Goal: Information Seeking & Learning: Learn about a topic

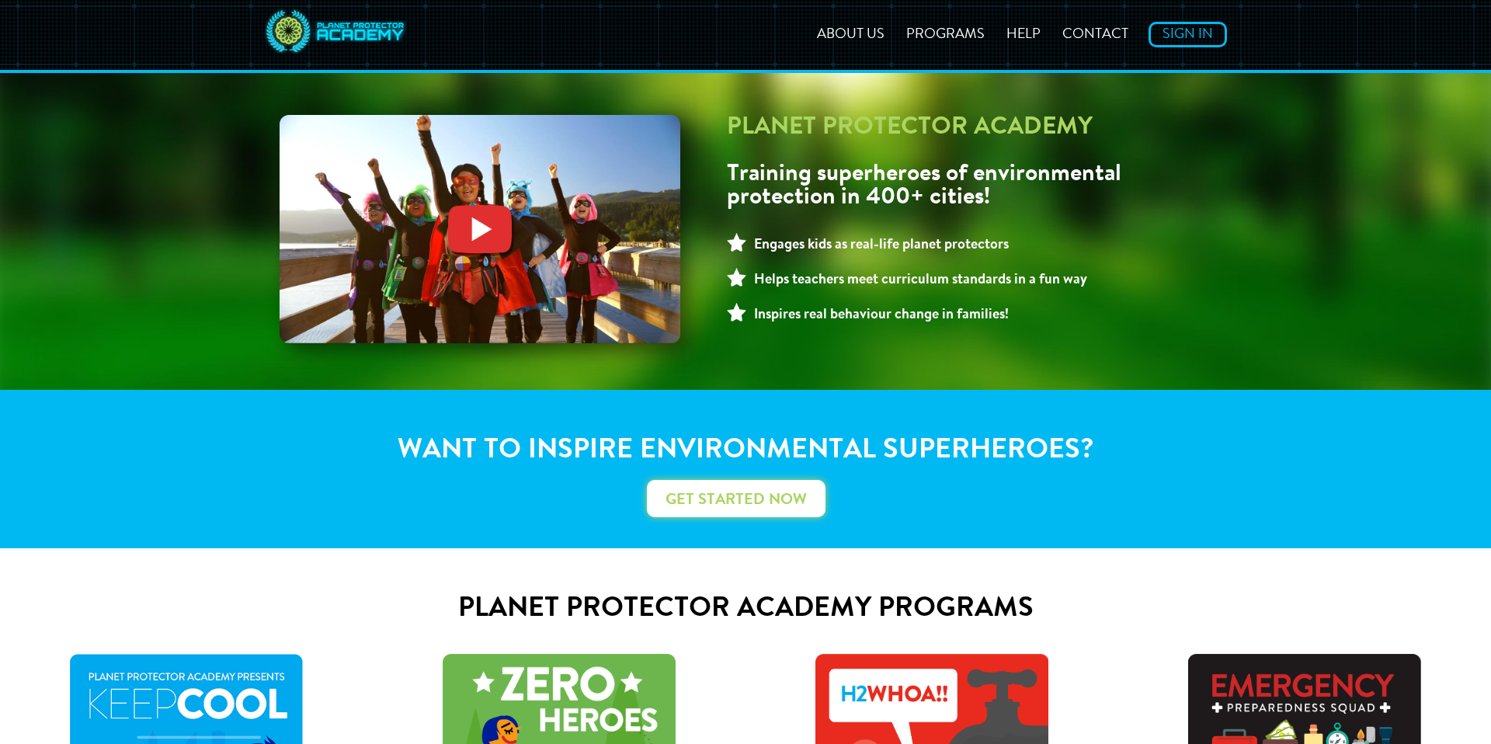
click at [693, 501] on link "Get Started Now" at bounding box center [736, 498] width 179 height 37
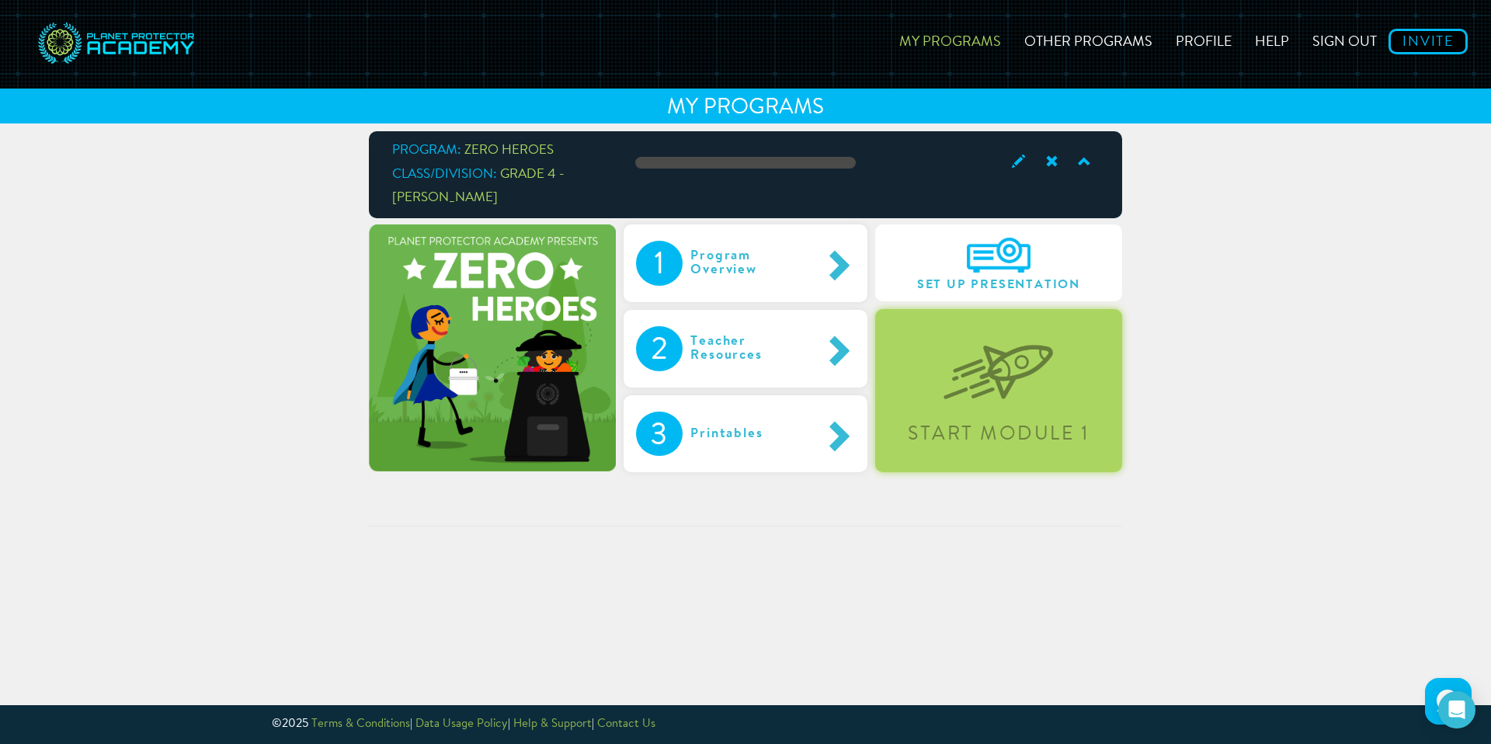
click at [1000, 401] on div "Start Module 1" at bounding box center [998, 390] width 247 height 162
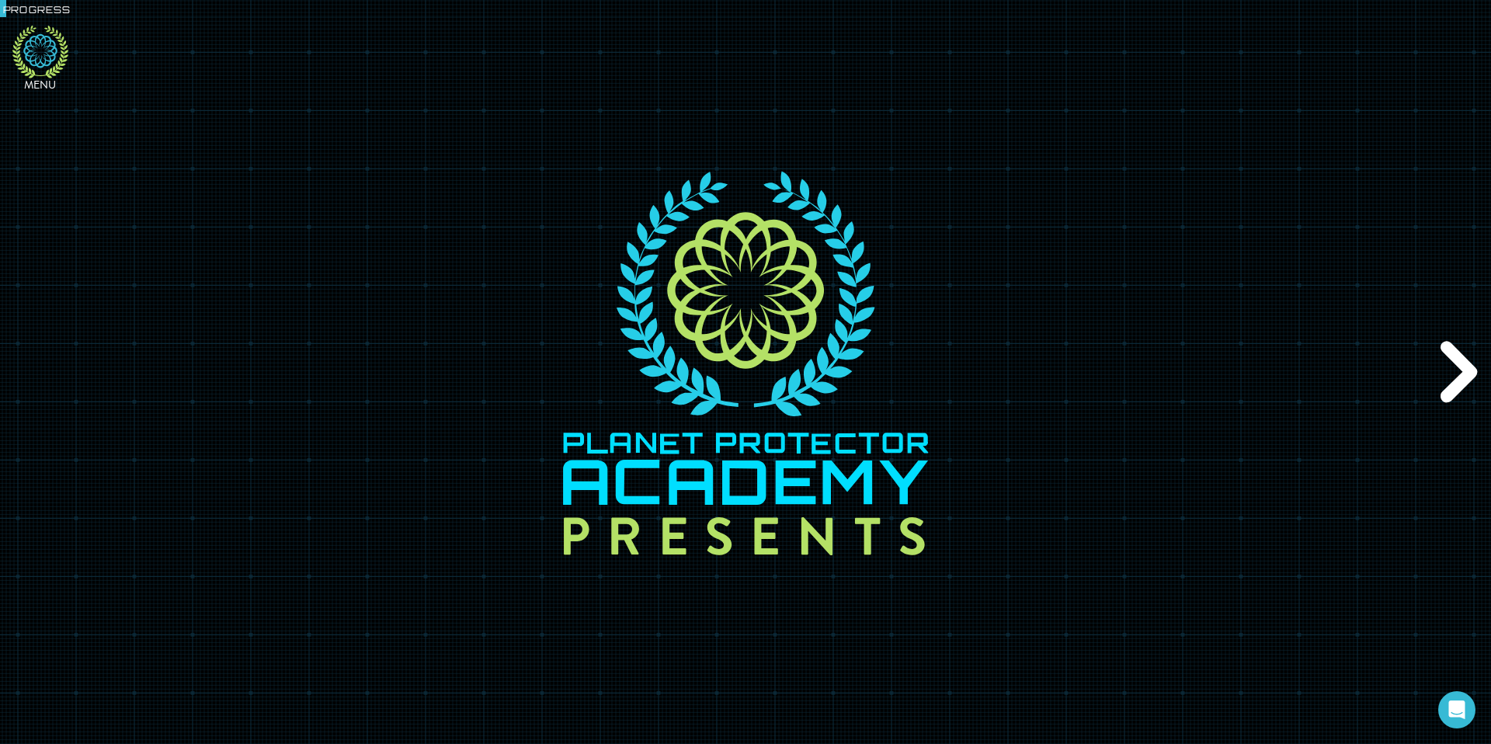
click at [43, 64] on icon at bounding box center [40, 51] width 34 height 34
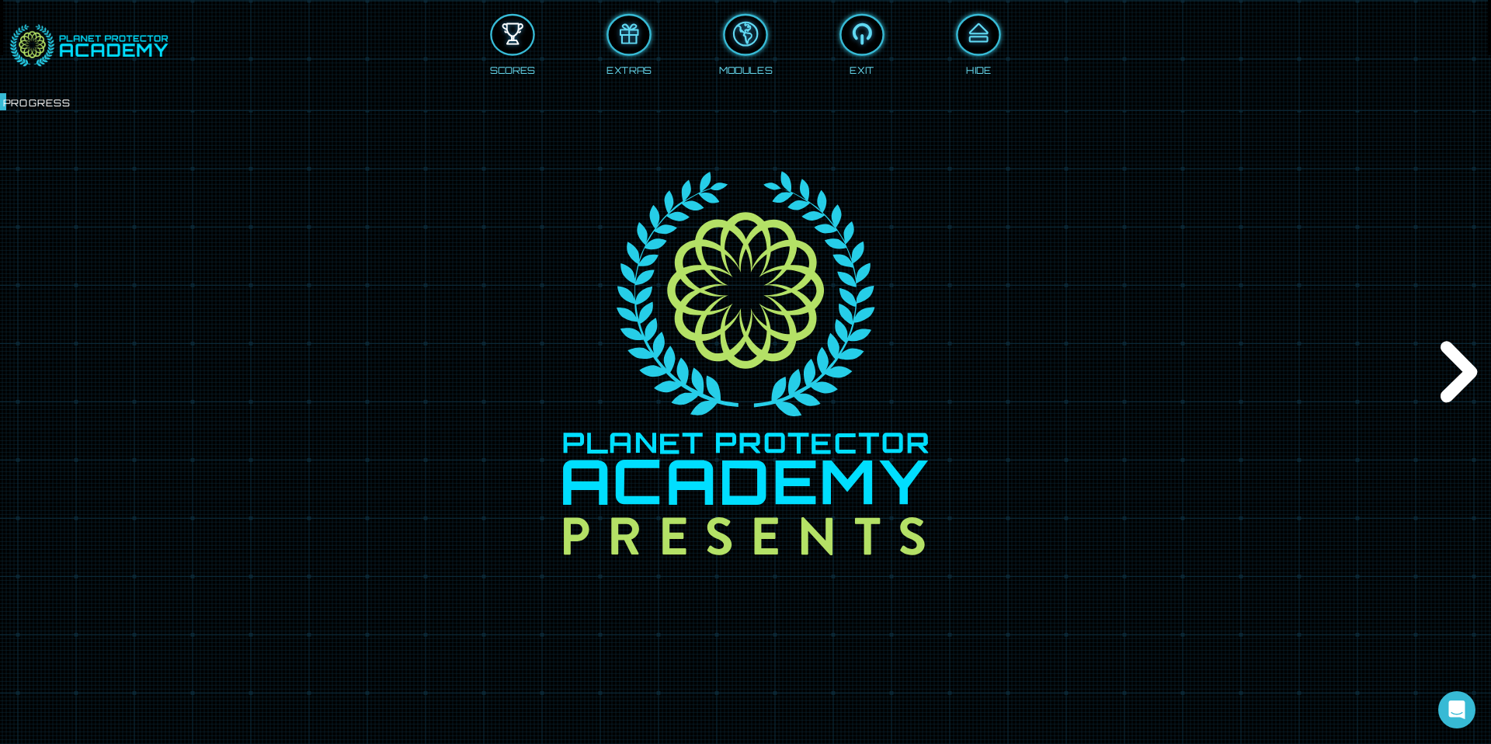
click at [512, 47] on div at bounding box center [512, 34] width 41 height 31
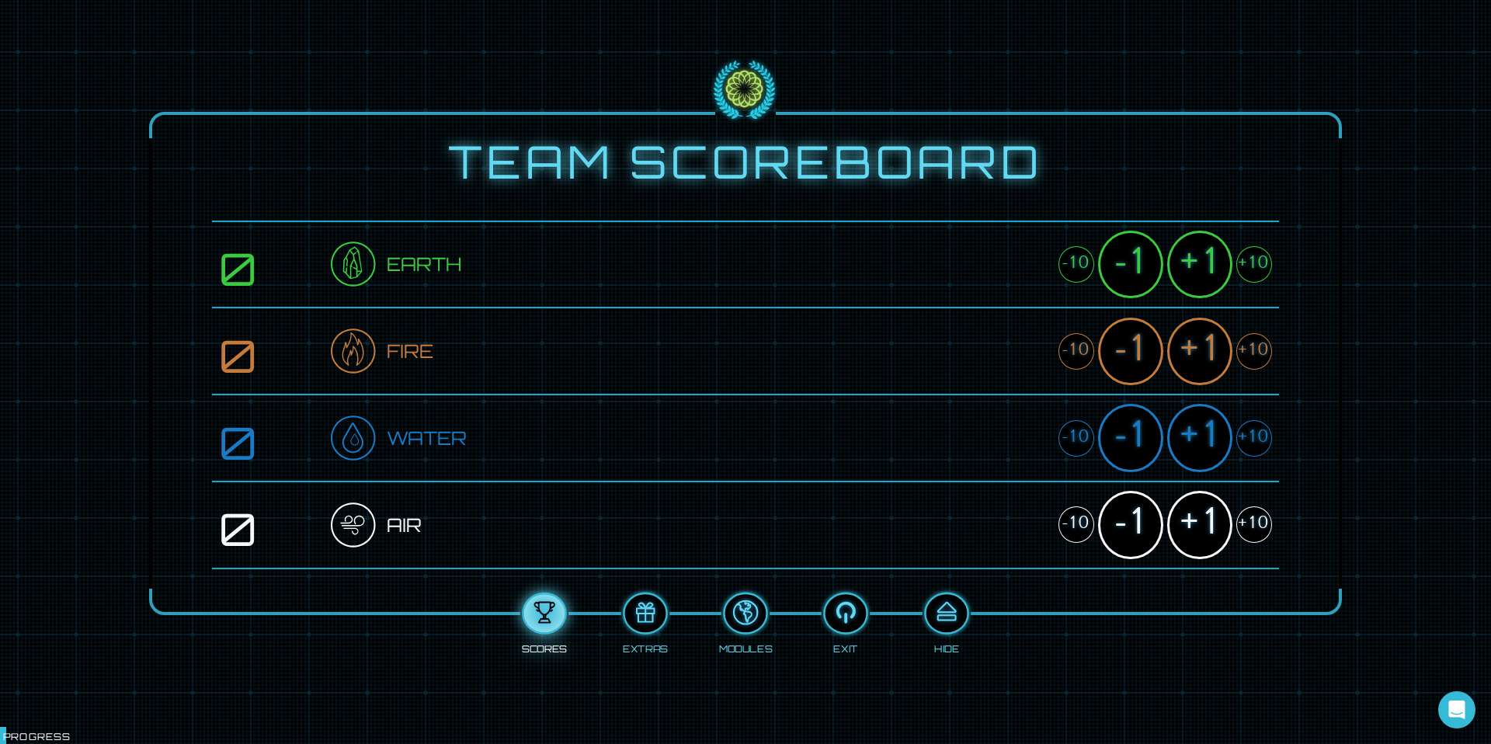
click at [415, 266] on span "Earth" at bounding box center [424, 264] width 75 height 30
click at [244, 265] on div "0" at bounding box center [275, 264] width 112 height 39
click at [401, 260] on span "Earth" at bounding box center [424, 264] width 75 height 30
click at [947, 620] on div at bounding box center [946, 613] width 41 height 31
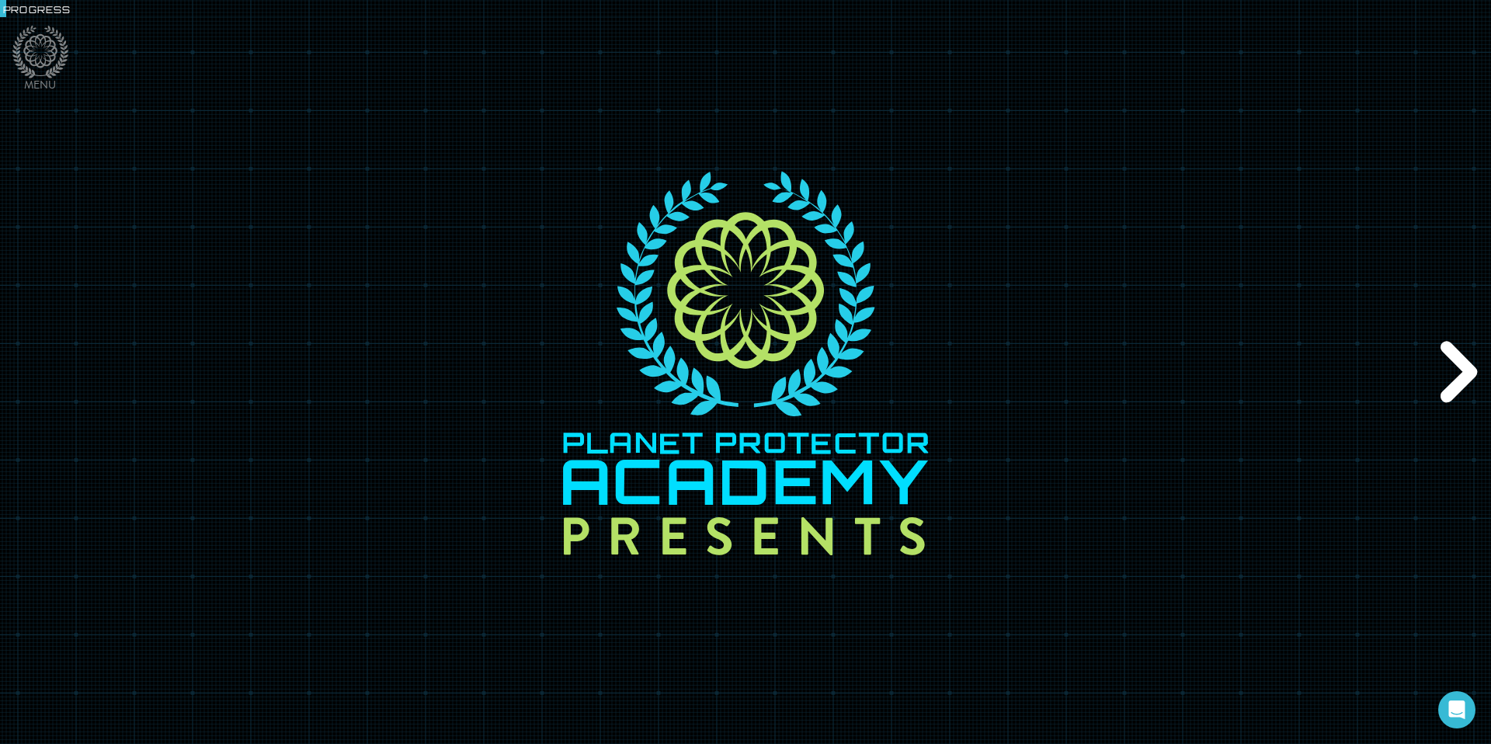
click at [1464, 379] on div "Next" at bounding box center [1454, 371] width 71 height 223
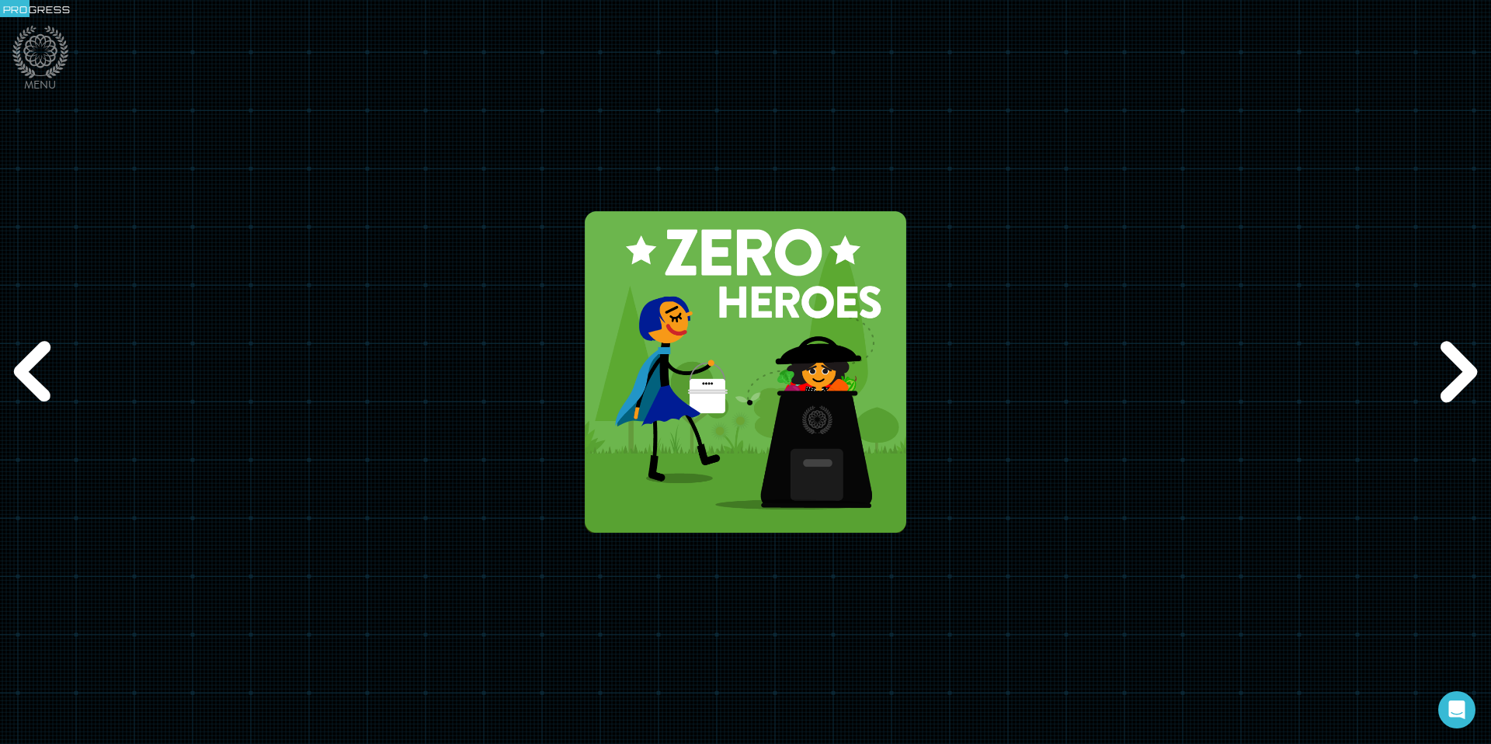
click at [1464, 378] on div "Next" at bounding box center [1454, 371] width 71 height 223
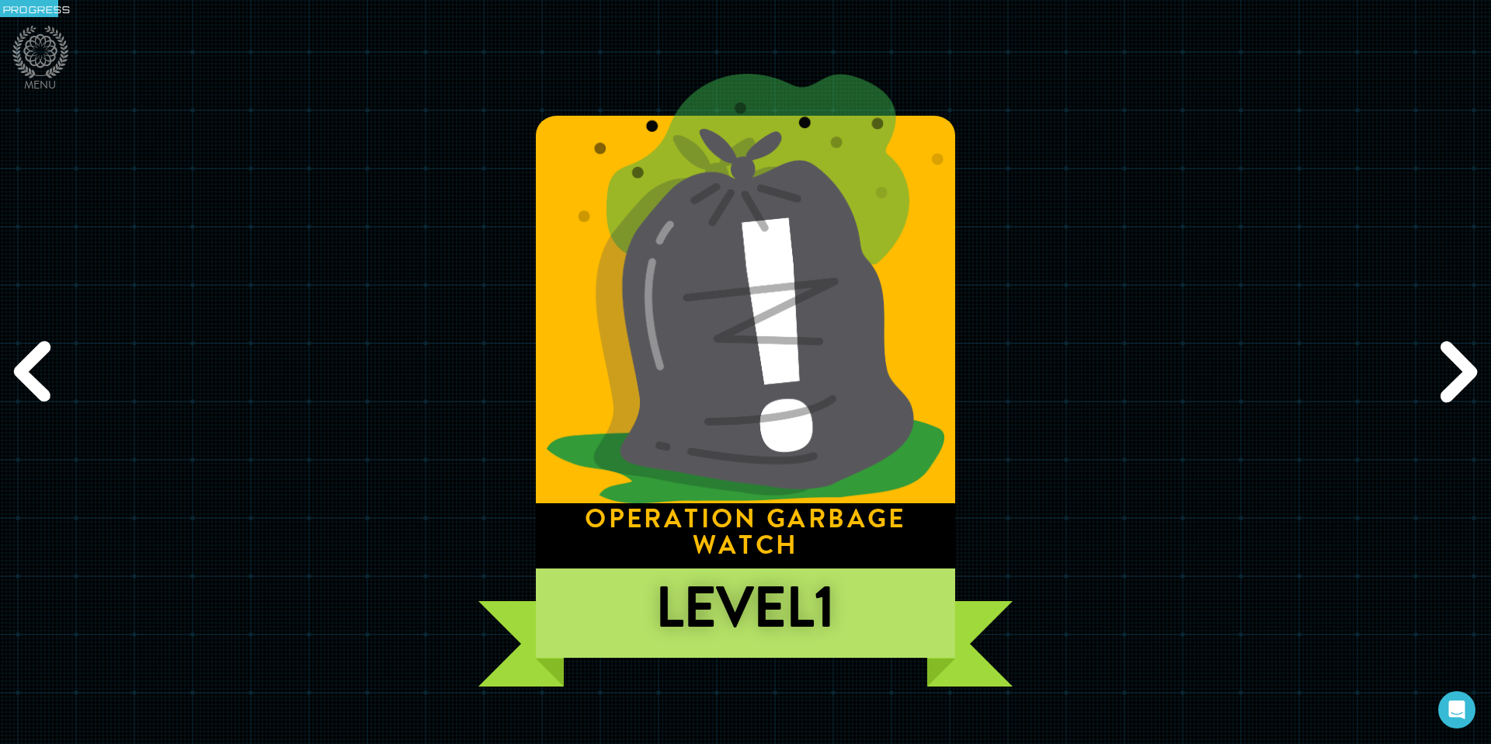
click at [1461, 375] on div "Next" at bounding box center [1454, 371] width 71 height 223
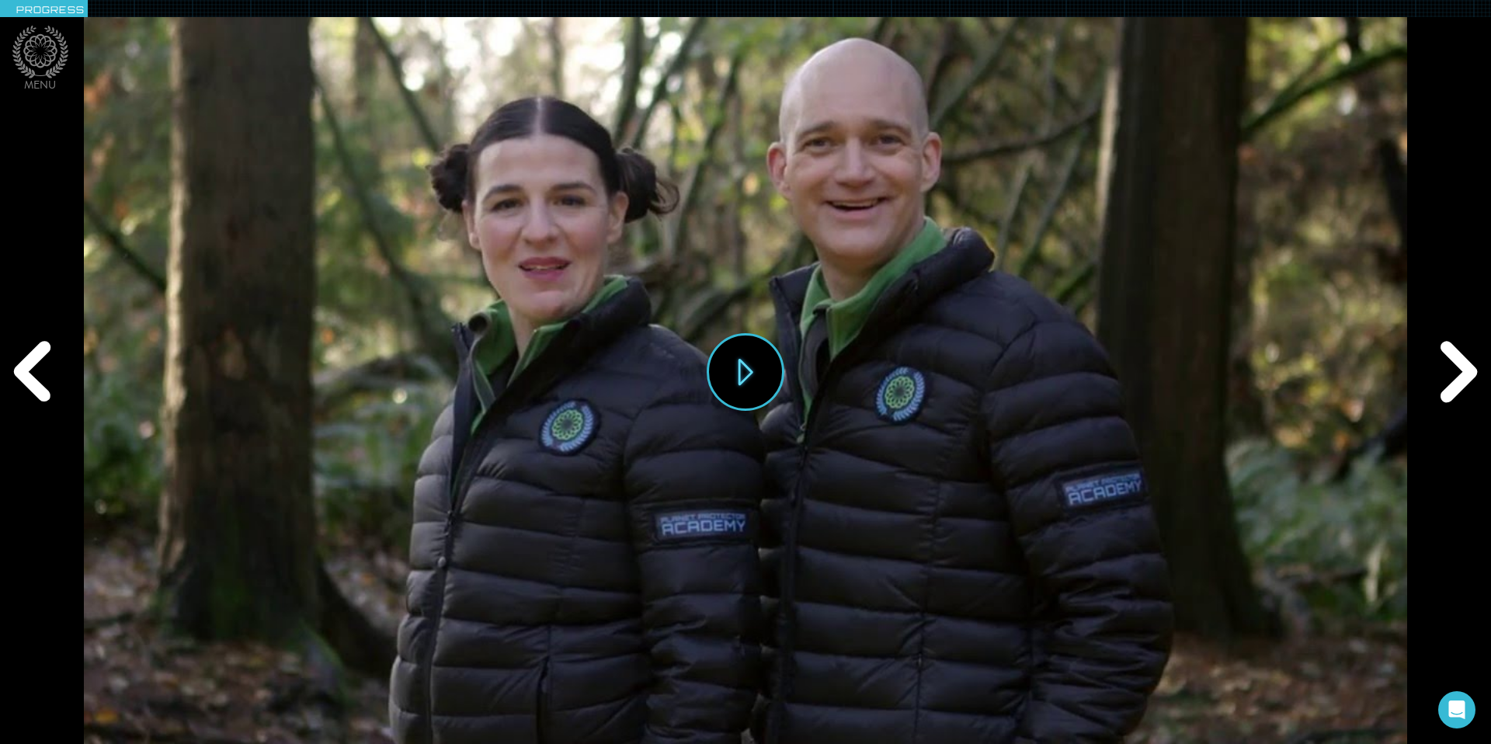
click at [1461, 375] on div "Next" at bounding box center [1454, 371] width 71 height 223
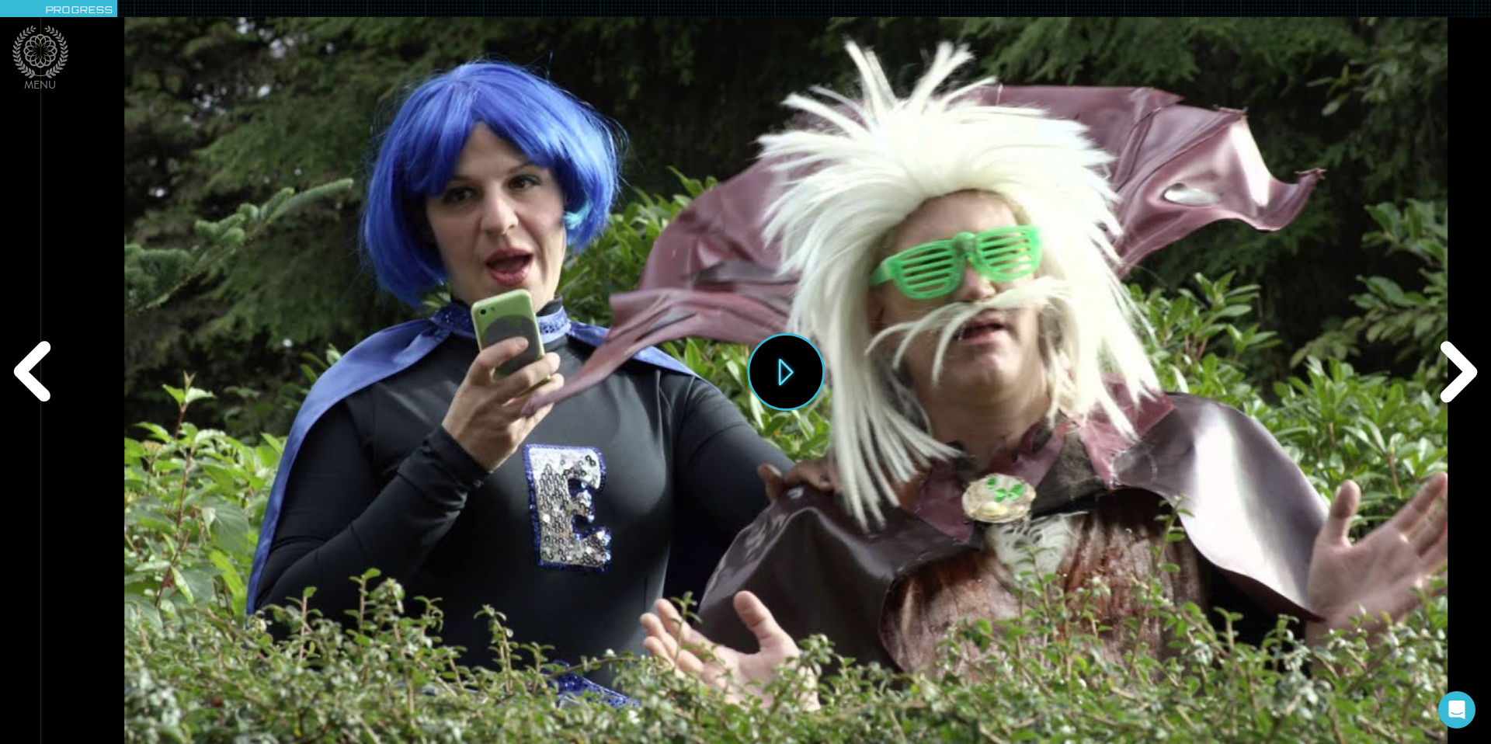
click at [1461, 375] on div "Next" at bounding box center [1454, 371] width 71 height 223
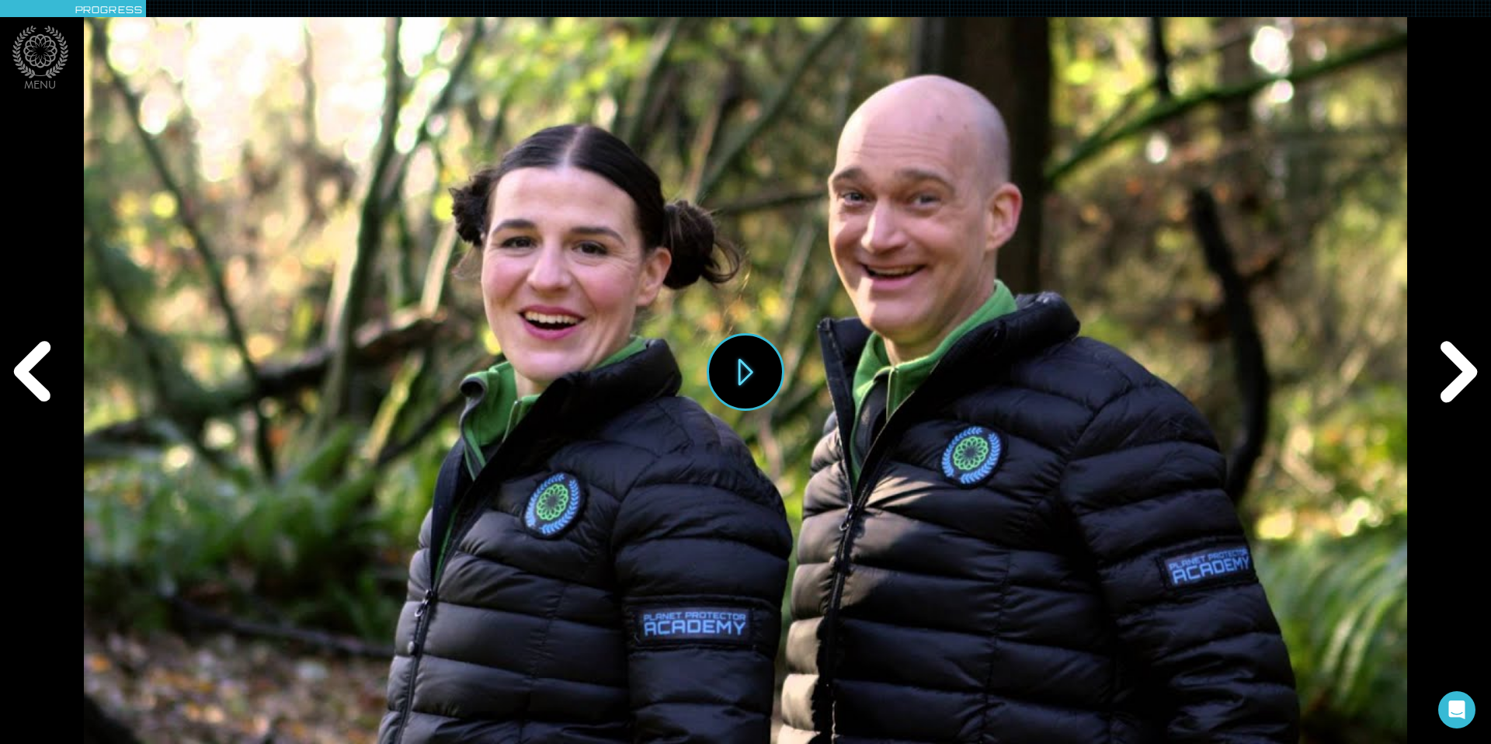
click at [1461, 375] on div "Next" at bounding box center [1454, 371] width 71 height 223
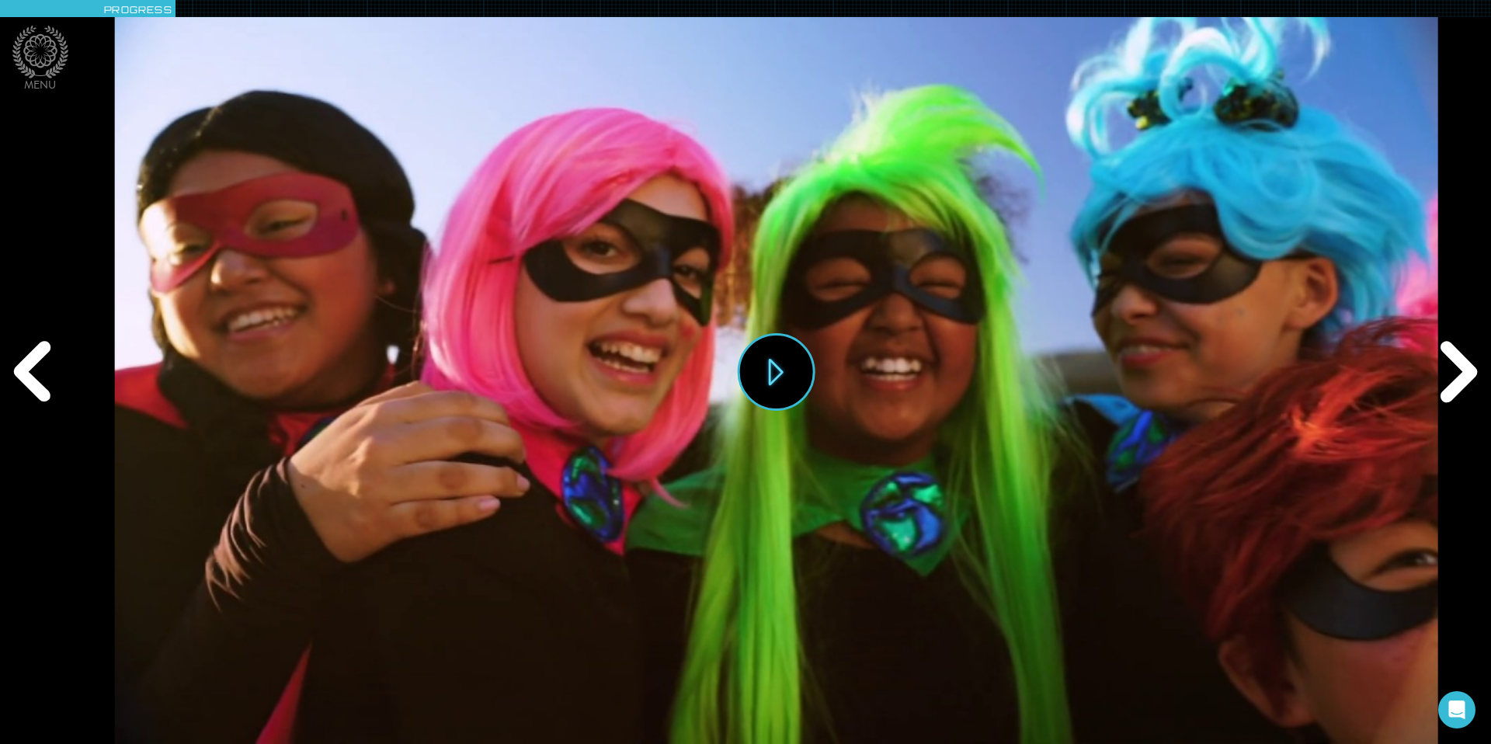
click at [1461, 375] on div "Next" at bounding box center [1454, 371] width 71 height 223
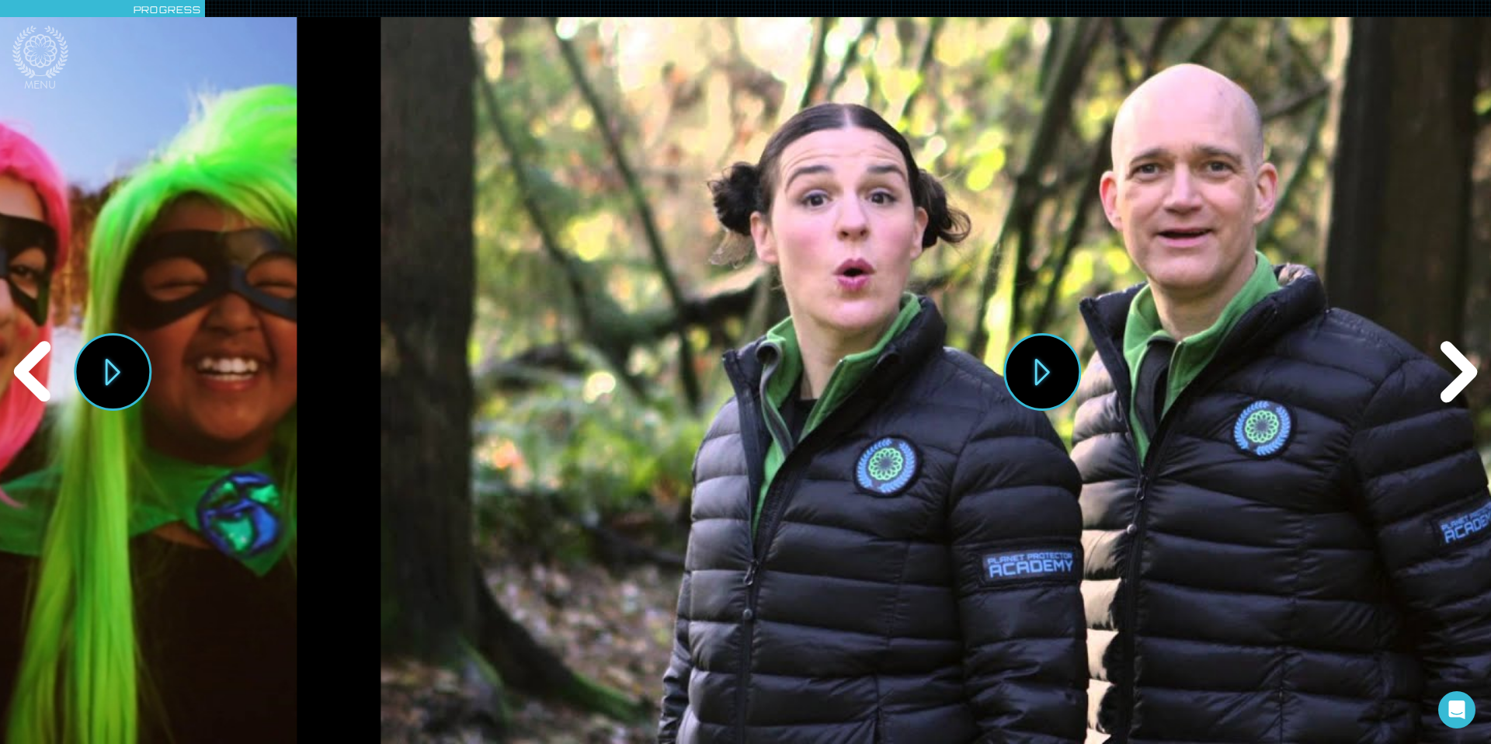
click at [1461, 374] on div "Next" at bounding box center [1454, 371] width 71 height 223
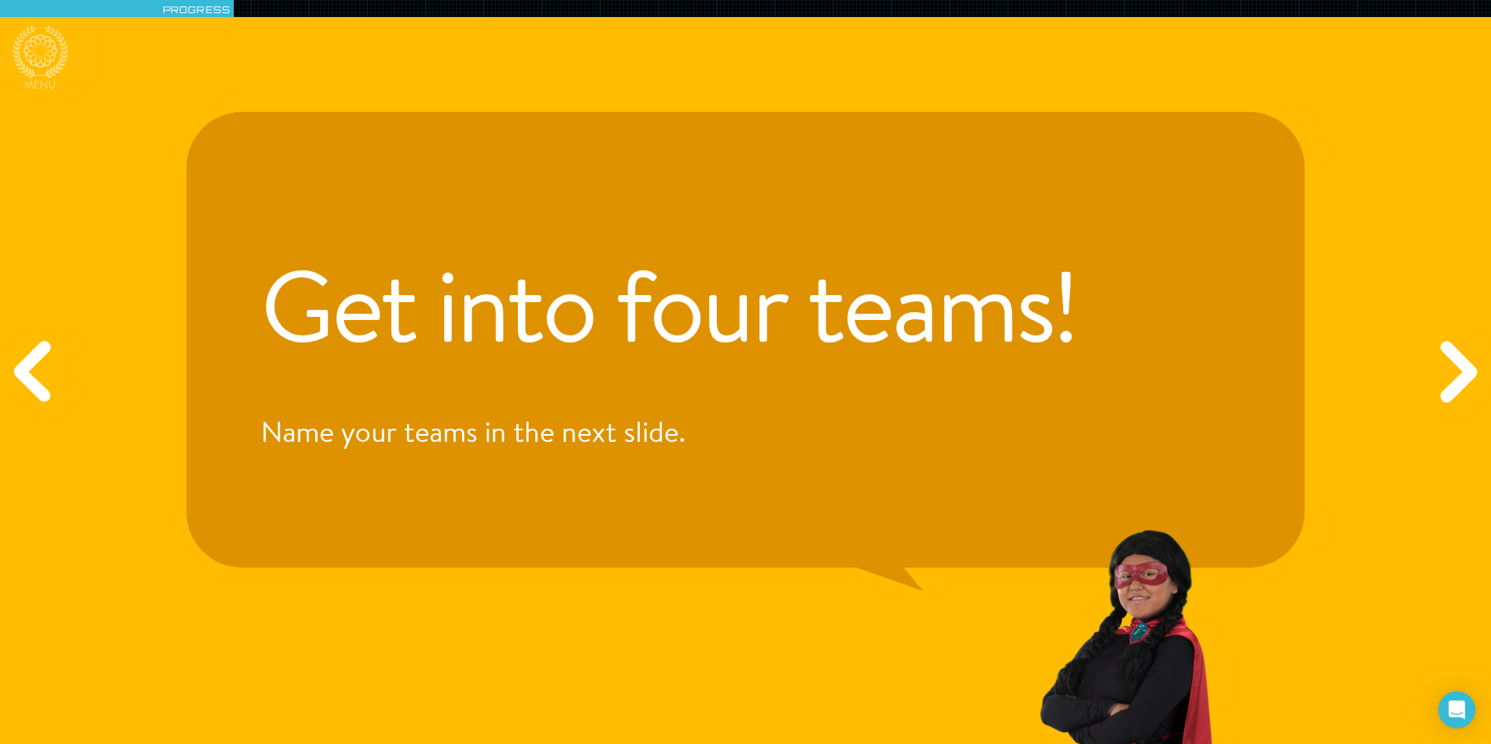
click at [1461, 369] on div "Next" at bounding box center [1454, 371] width 71 height 223
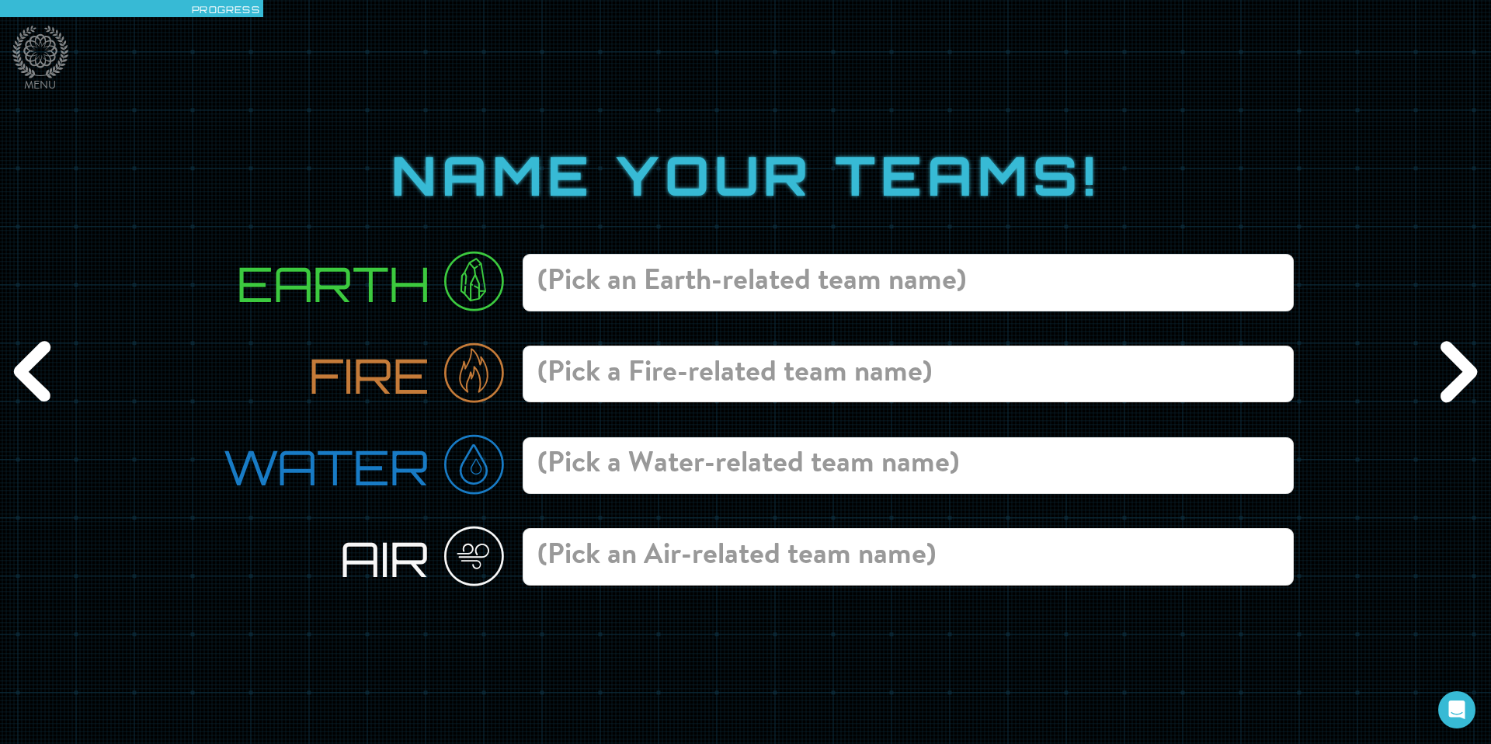
click at [767, 281] on input at bounding box center [908, 282] width 771 height 57
click at [572, 374] on input at bounding box center [908, 374] width 771 height 57
type input "Flame Throwers"
click at [568, 464] on input at bounding box center [908, 465] width 771 height 57
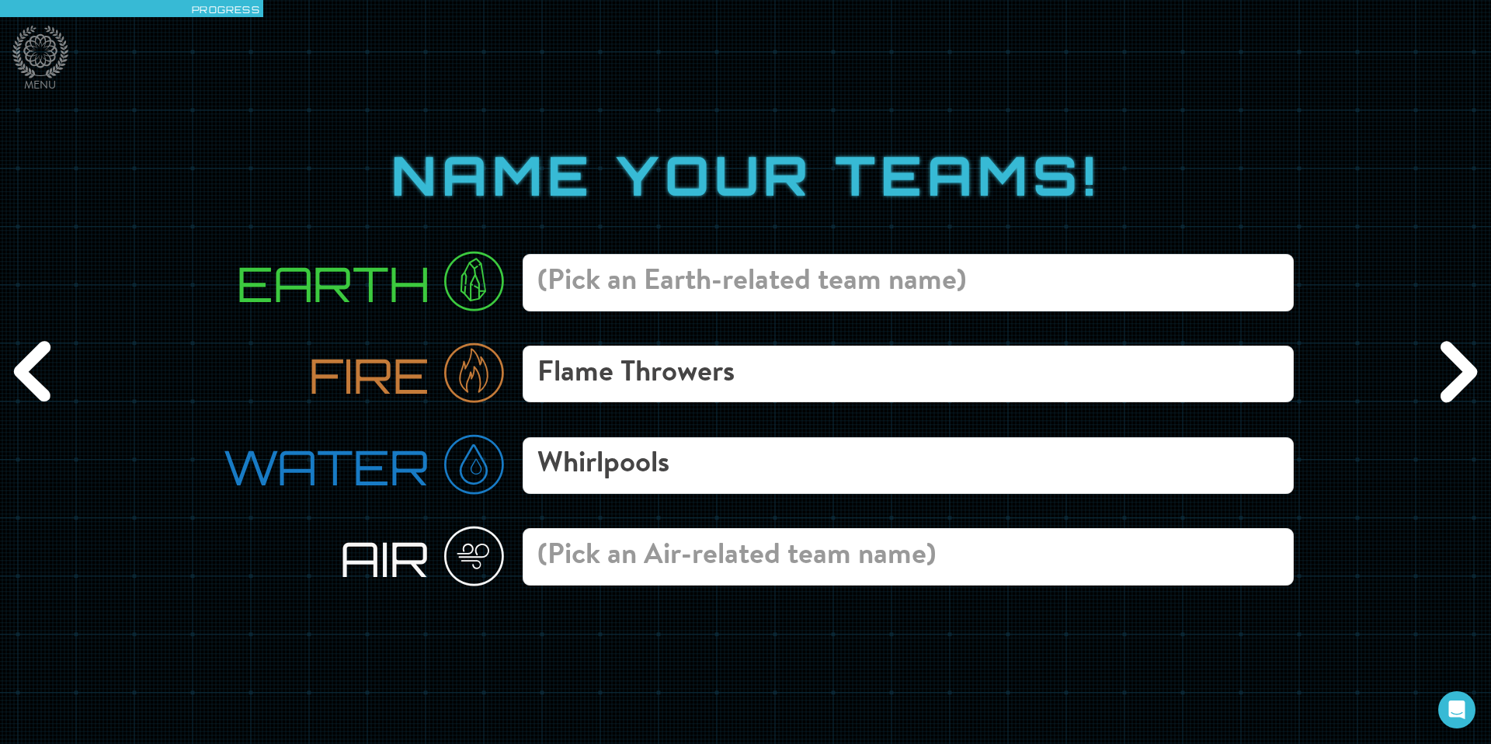
type input "Whirlpools"
click at [589, 564] on input at bounding box center [908, 556] width 771 height 57
type input "Tornadoes"
click at [706, 283] on input at bounding box center [908, 282] width 771 height 57
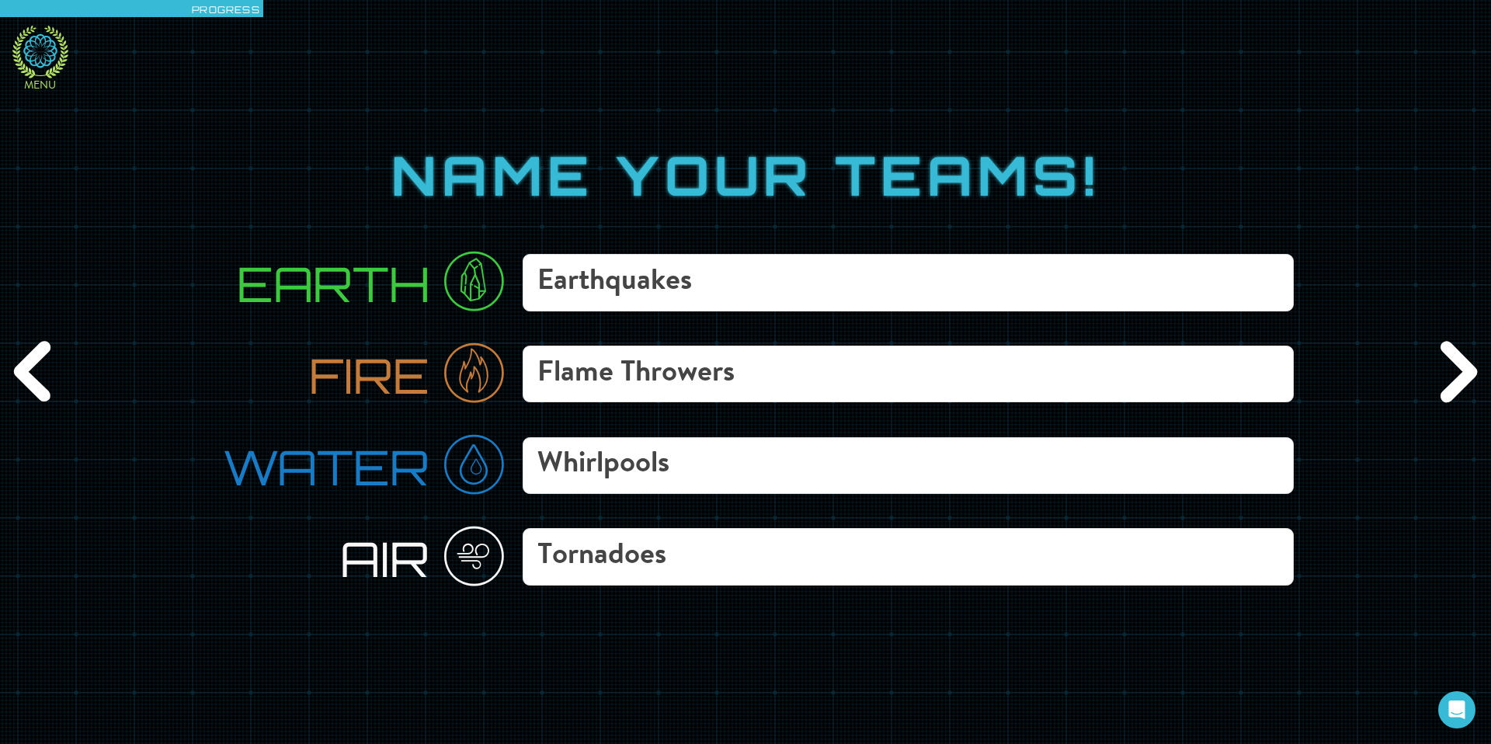
type input "Earthquakes"
click at [52, 54] on icon at bounding box center [40, 52] width 56 height 53
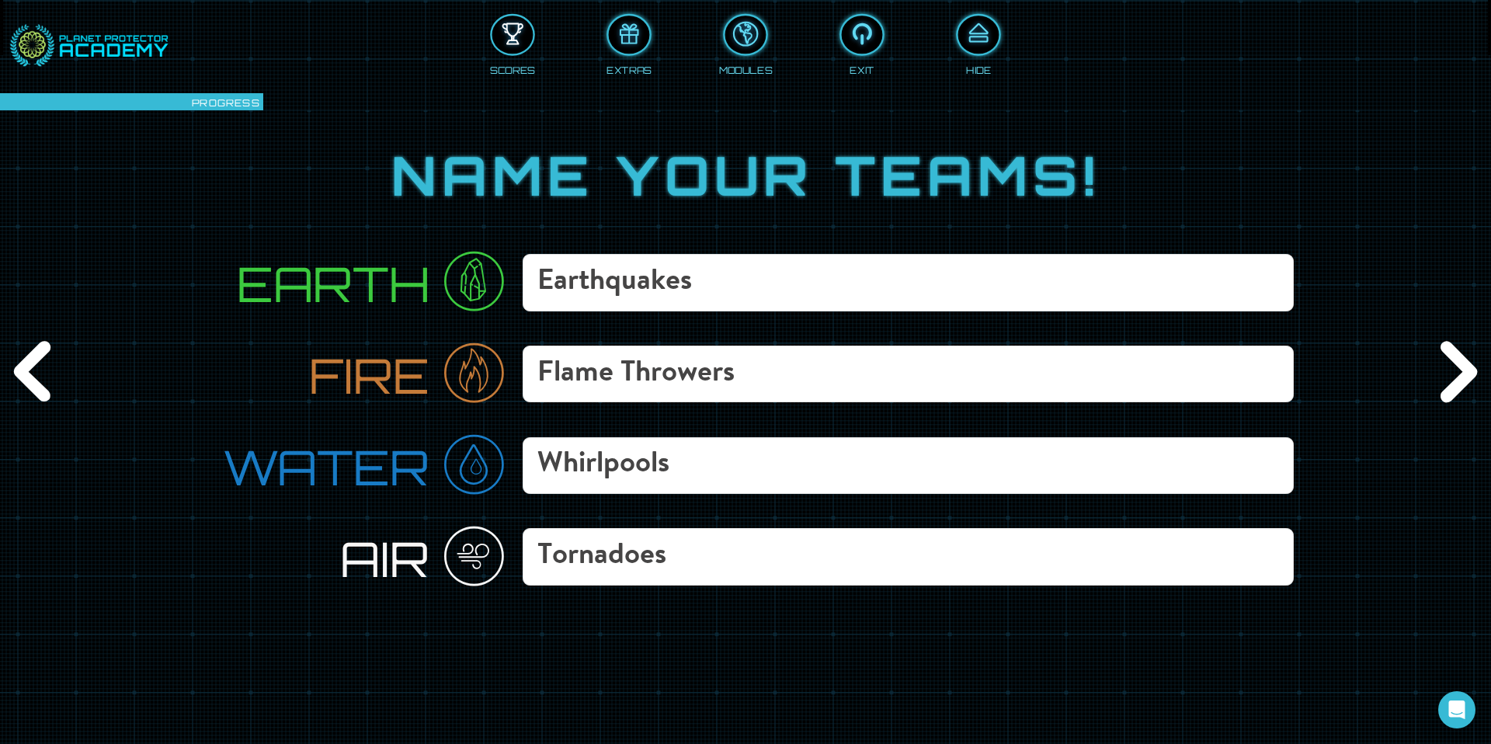
click at [512, 43] on div at bounding box center [512, 34] width 41 height 31
